Goal: Find specific page/section: Find specific page/section

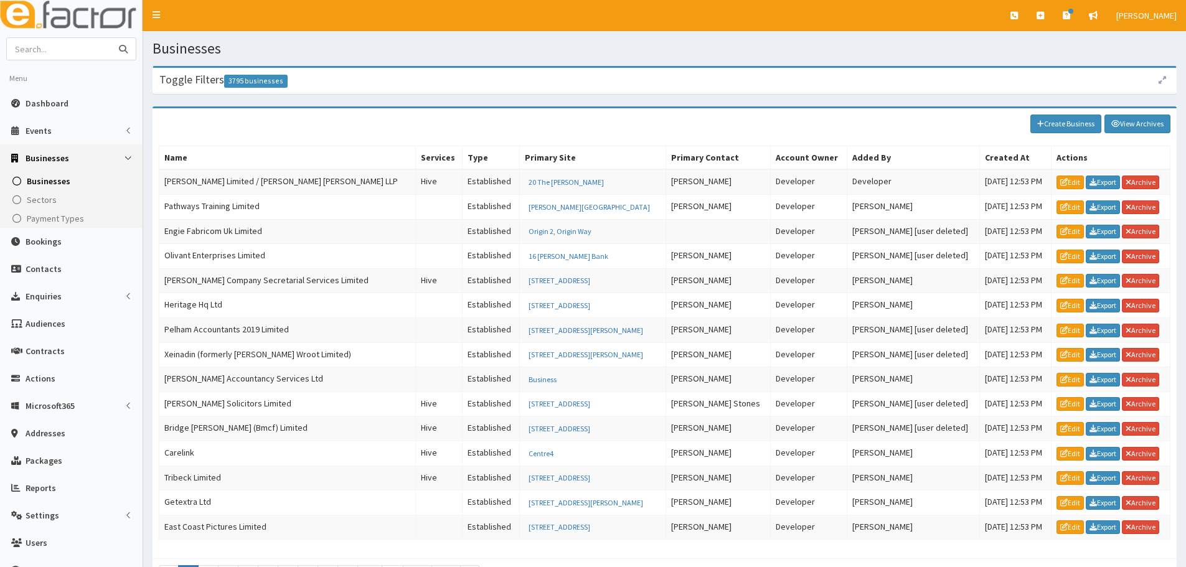
drag, startPoint x: 80, startPoint y: 45, endPoint x: 70, endPoint y: 34, distance: 15.4
click at [74, 41] on input "text" at bounding box center [59, 49] width 105 height 22
type input "e"
type input "steve"
click at [111, 38] on button "submit" at bounding box center [123, 49] width 25 height 22
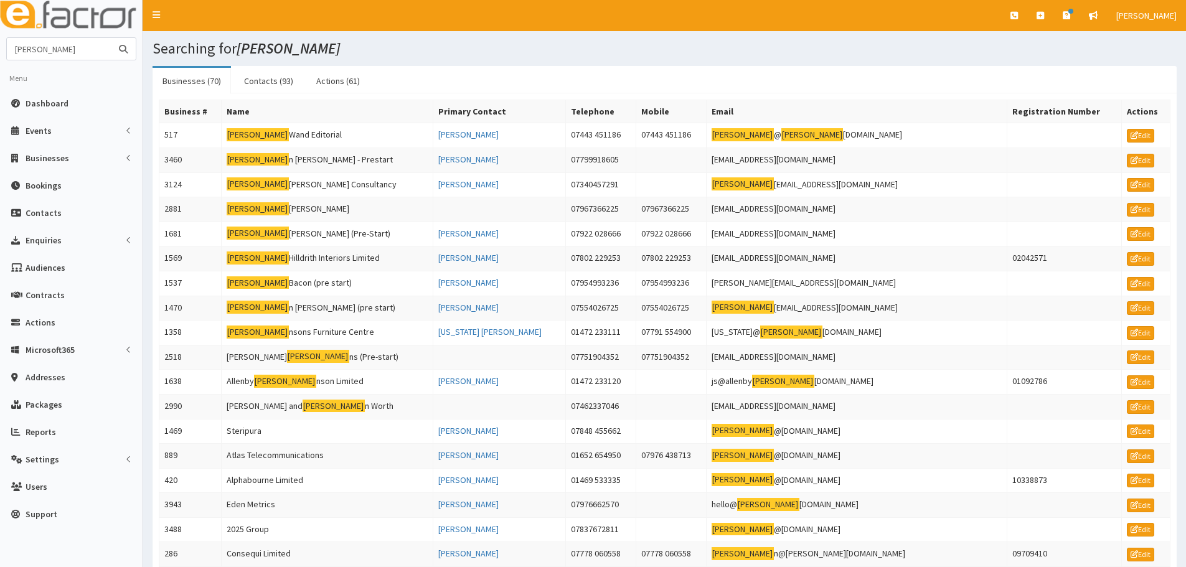
click at [60, 51] on input "[PERSON_NAME]" at bounding box center [59, 49] width 105 height 22
drag, startPoint x: 60, startPoint y: 51, endPoint x: -56, endPoint y: 38, distance: 116.5
type input "[PERSON_NAME]"
click at [111, 38] on button "submit" at bounding box center [123, 49] width 25 height 22
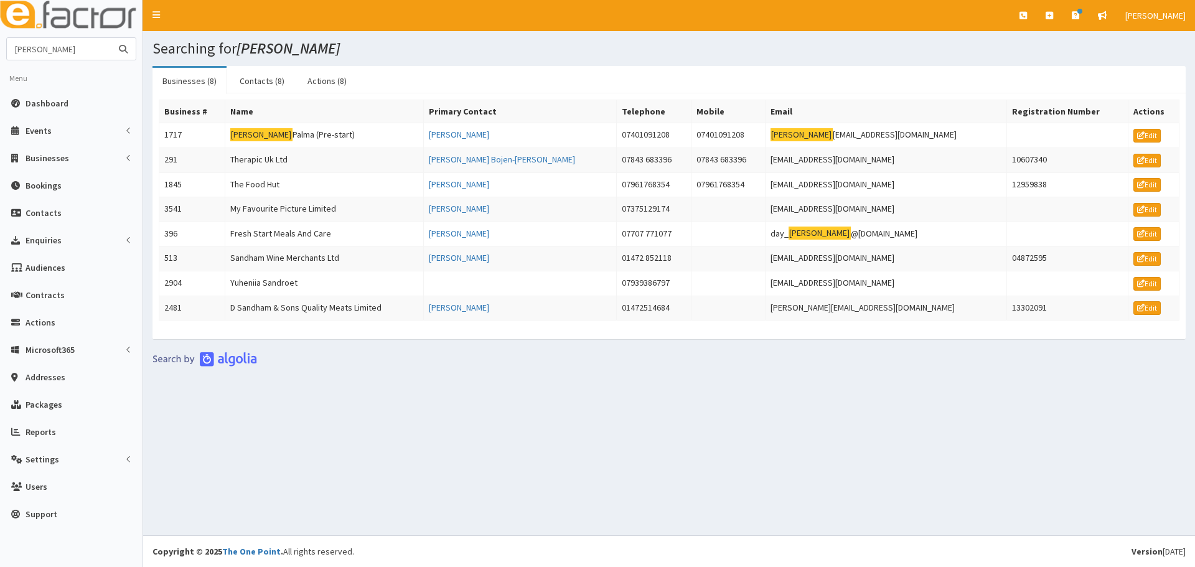
click at [62, 52] on input "[PERSON_NAME]" at bounding box center [59, 49] width 105 height 22
type input "[PERSON_NAME]"
click at [111, 38] on button "submit" at bounding box center [123, 49] width 25 height 22
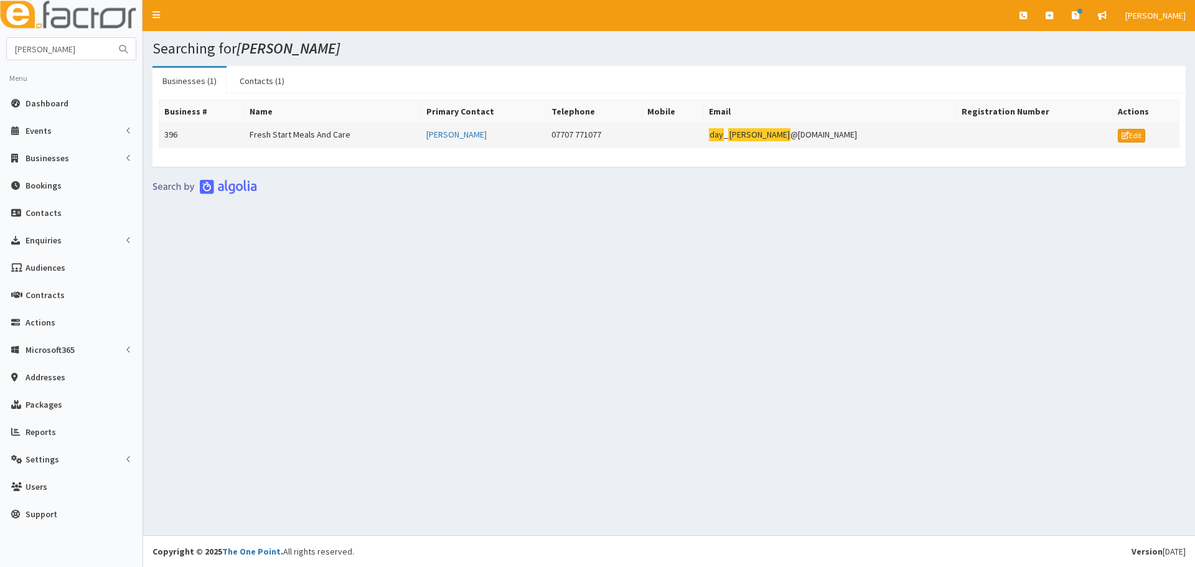
click at [362, 131] on td "Fresh Start Meals And Care" at bounding box center [332, 135] width 177 height 25
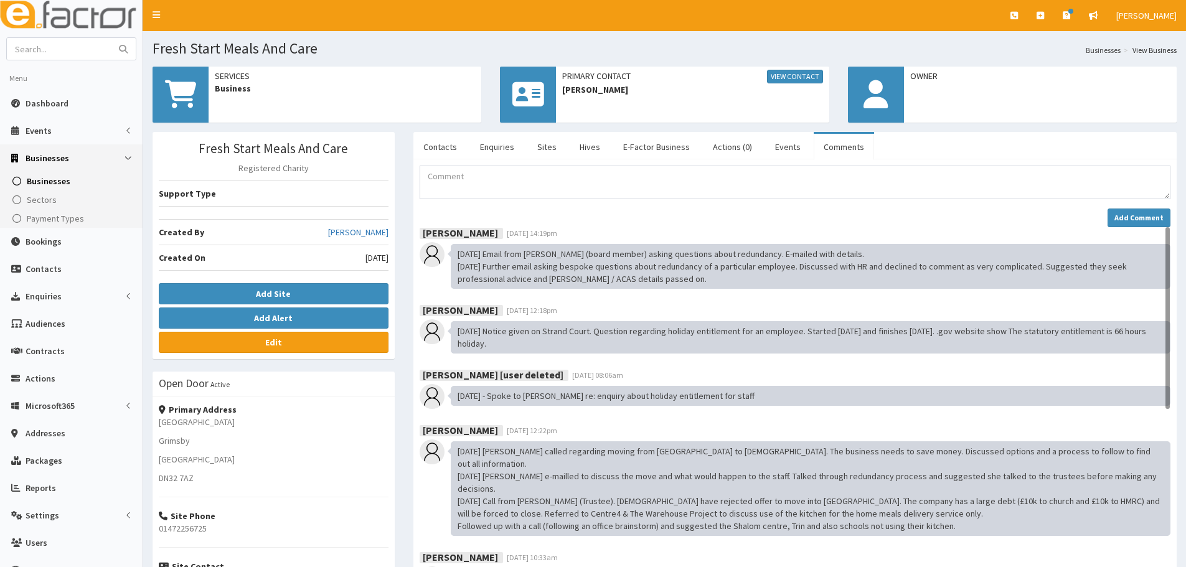
click at [467, 149] on ul "Contacts Enquiries Sites Hives E-Factor Business Actions (0) Events Comments" at bounding box center [794, 145] width 763 height 27
click at [435, 150] on link "Contacts" at bounding box center [440, 147] width 54 height 26
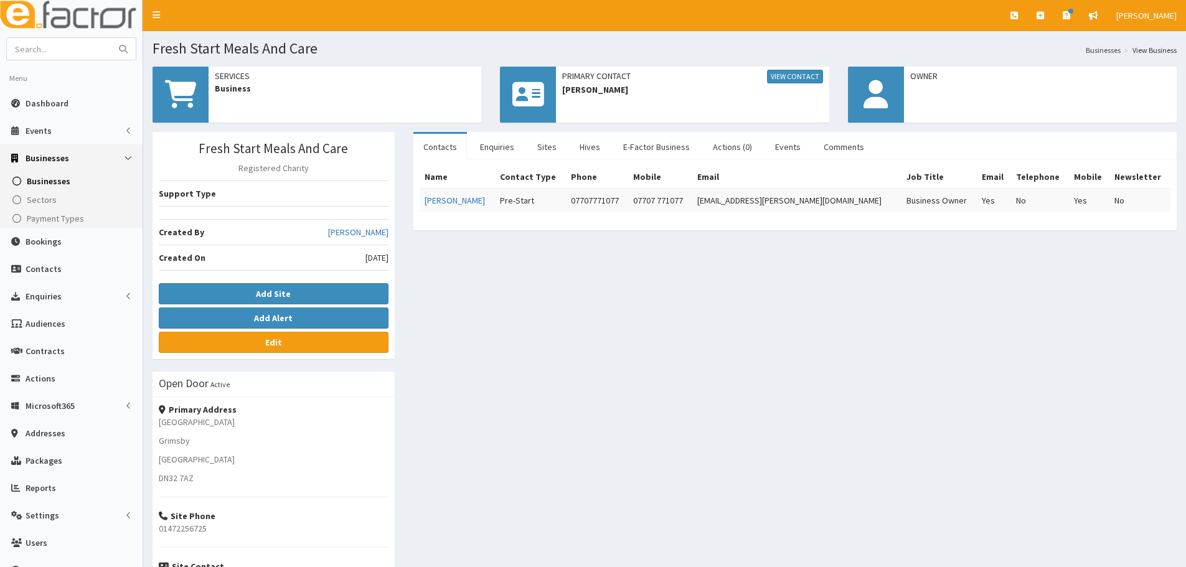
click at [571, 459] on div "Fresh Start Meals And Care Registered Charity Support Type Created By [PERSON_N…" at bounding box center [664, 415] width 1043 height 566
click at [615, 350] on div "Fresh Start Meals And Care Registered Charity Support Type Created By [PERSON_N…" at bounding box center [664, 415] width 1043 height 566
